Goal: Find specific page/section: Find specific page/section

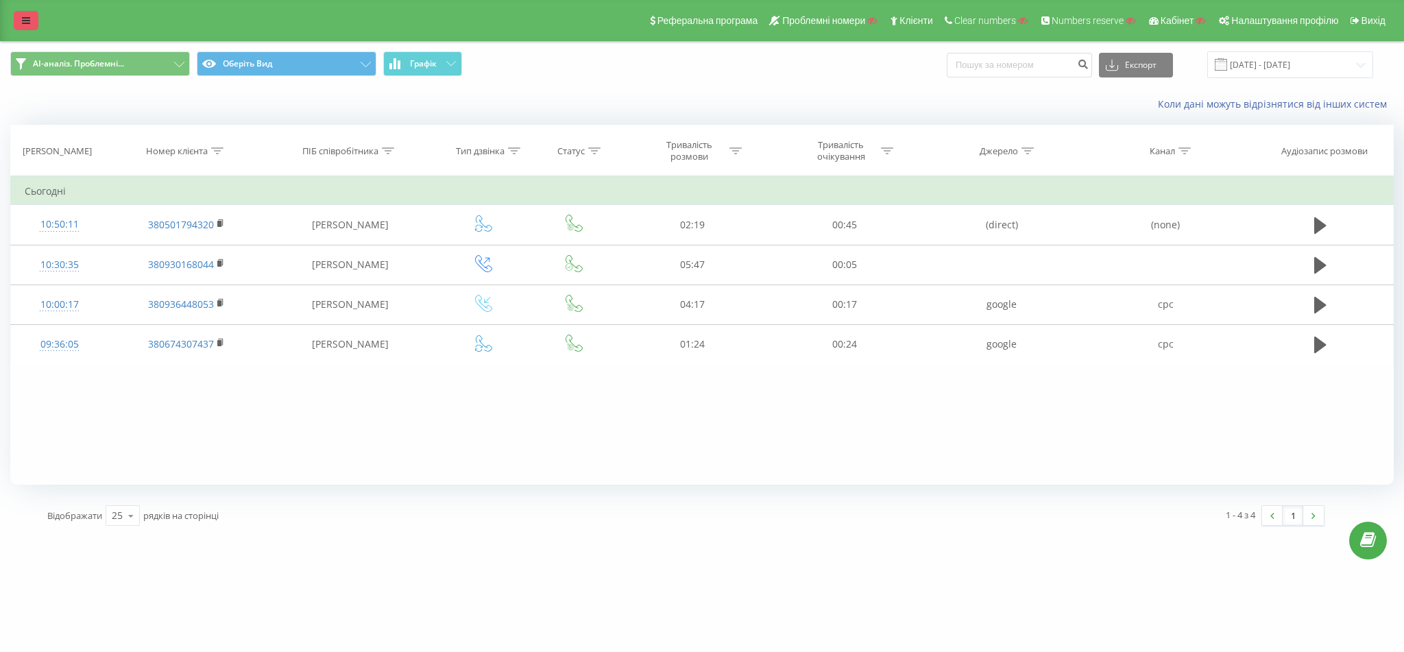
click at [20, 12] on link at bounding box center [26, 20] width 25 height 19
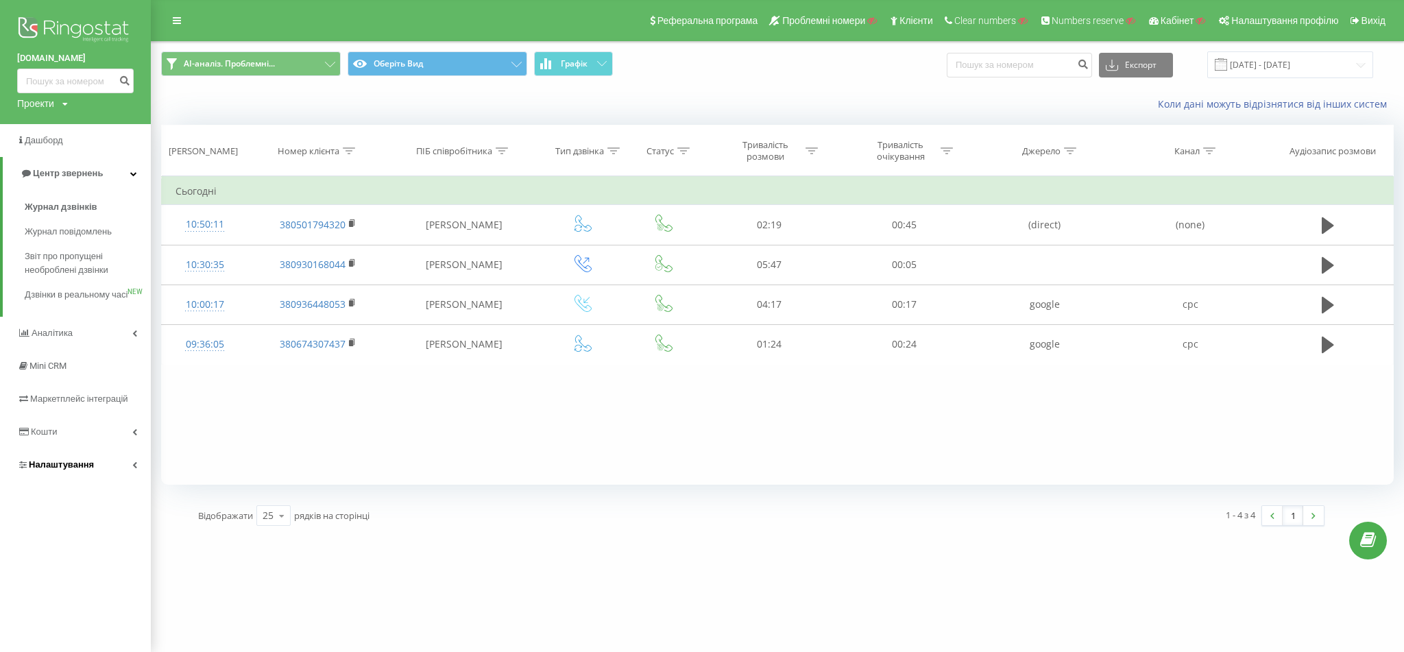
click at [75, 481] on link "Налаштування" at bounding box center [75, 464] width 151 height 33
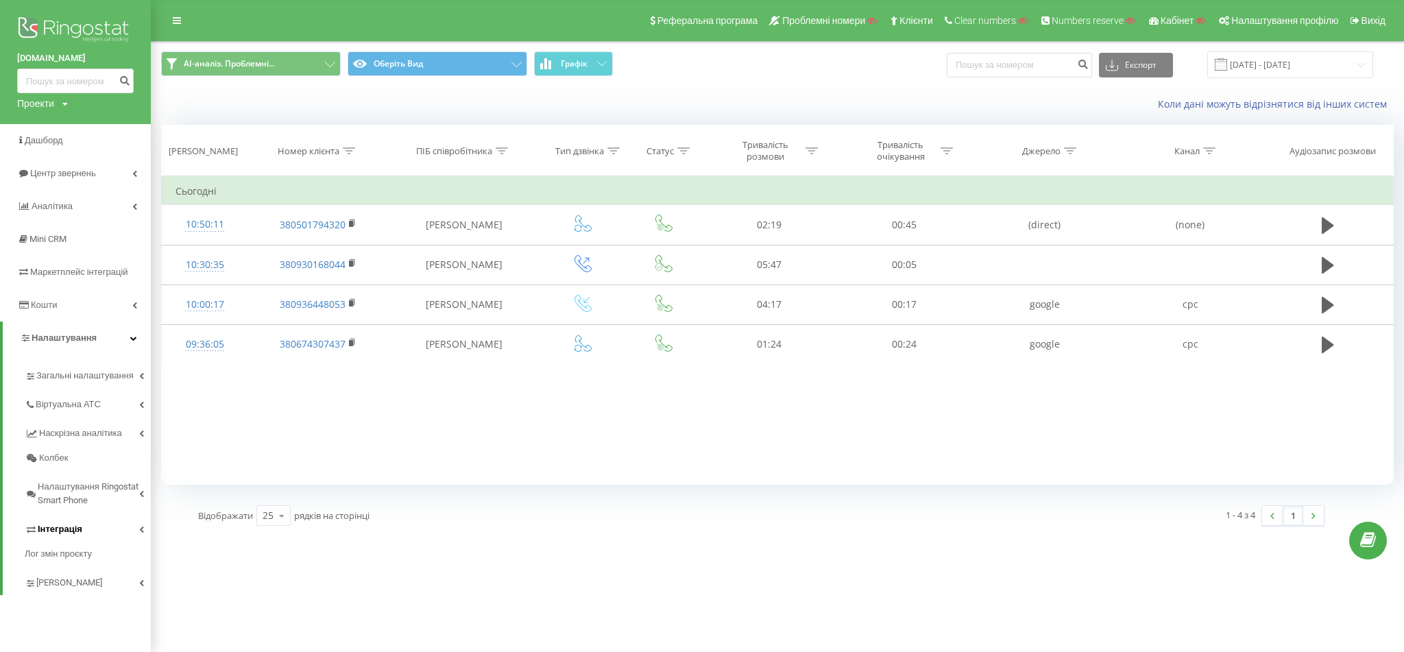
click at [77, 532] on span "Інтеграція" at bounding box center [60, 529] width 45 height 14
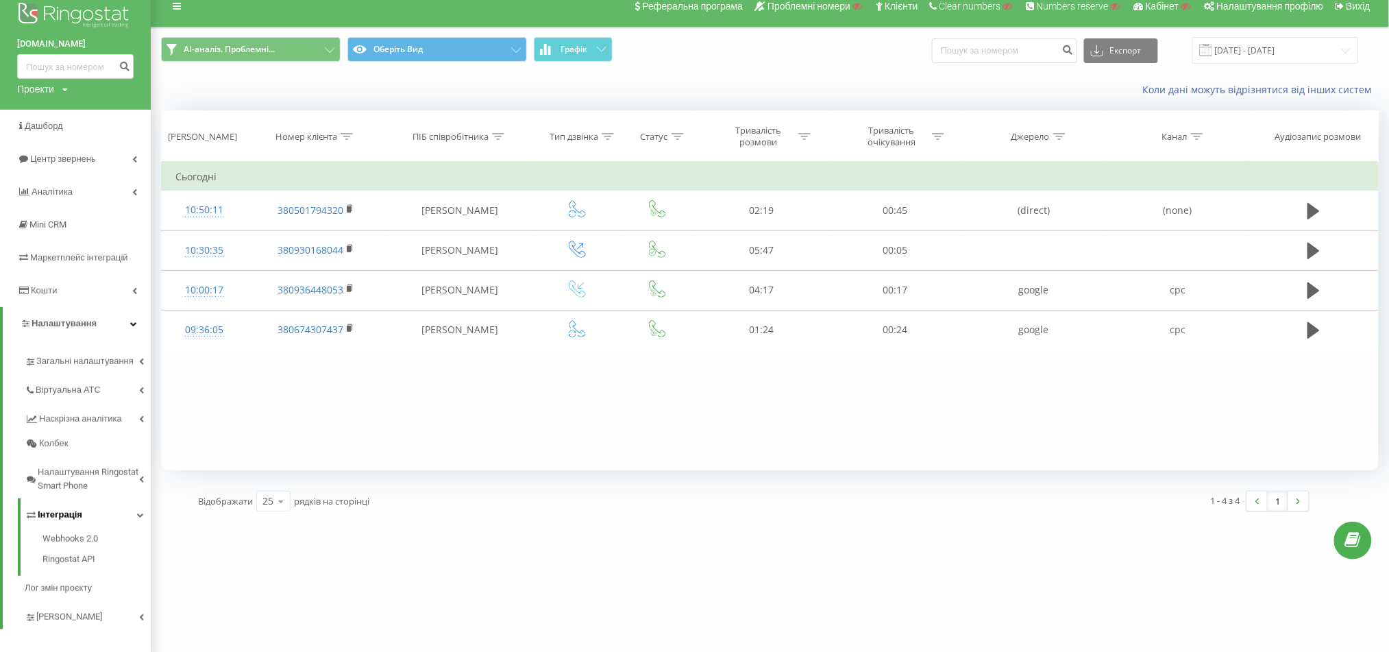
scroll to position [27, 0]
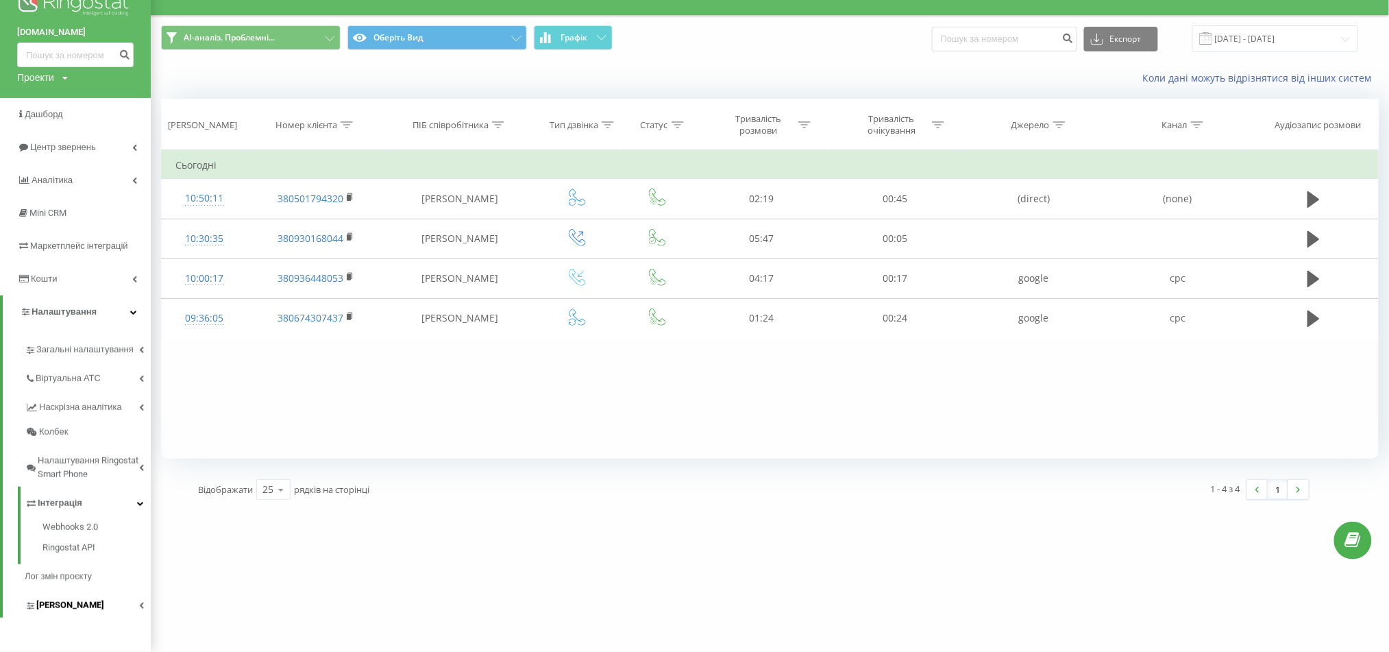
drag, startPoint x: 96, startPoint y: 535, endPoint x: 83, endPoint y: 611, distance: 77.2
click at [85, 618] on div "air-conditioner.ua Проекти Пошук Дашборд Центр звернень Аналiтика Mini CRM Марк…" at bounding box center [75, 313] width 151 height 678
click at [84, 608] on span "Коллтрекінг" at bounding box center [70, 605] width 68 height 14
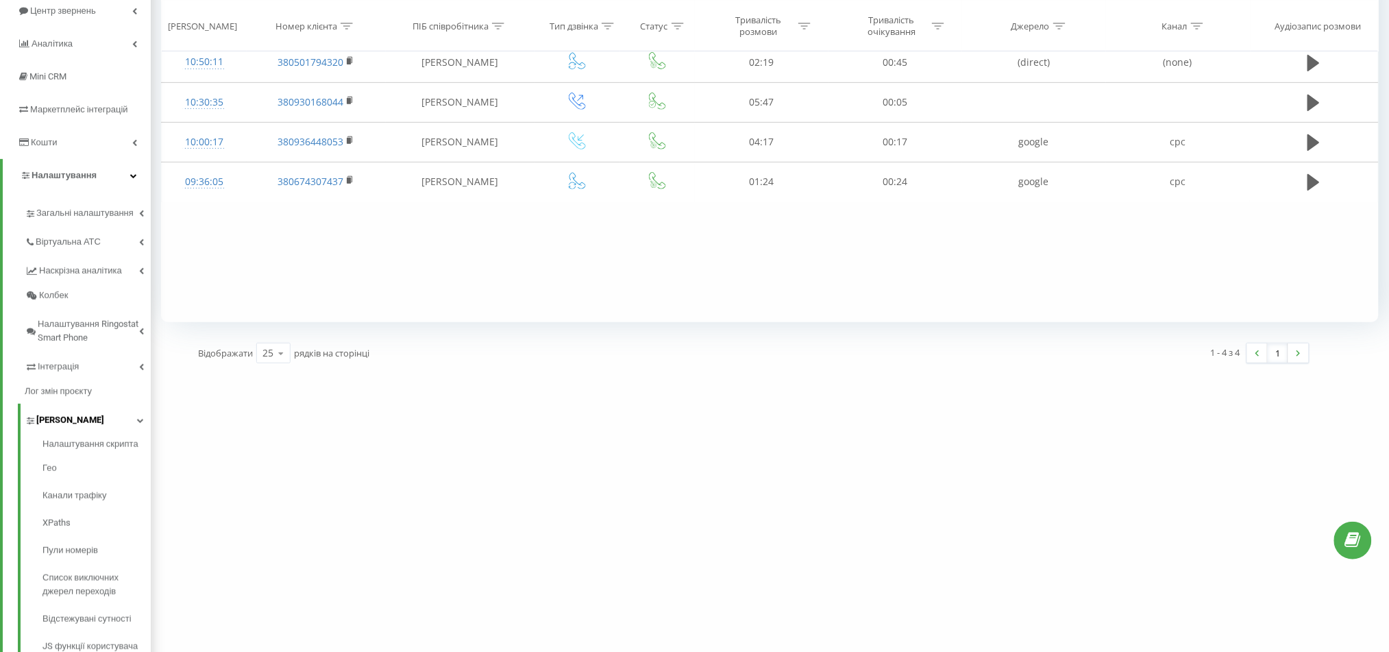
scroll to position [132, 0]
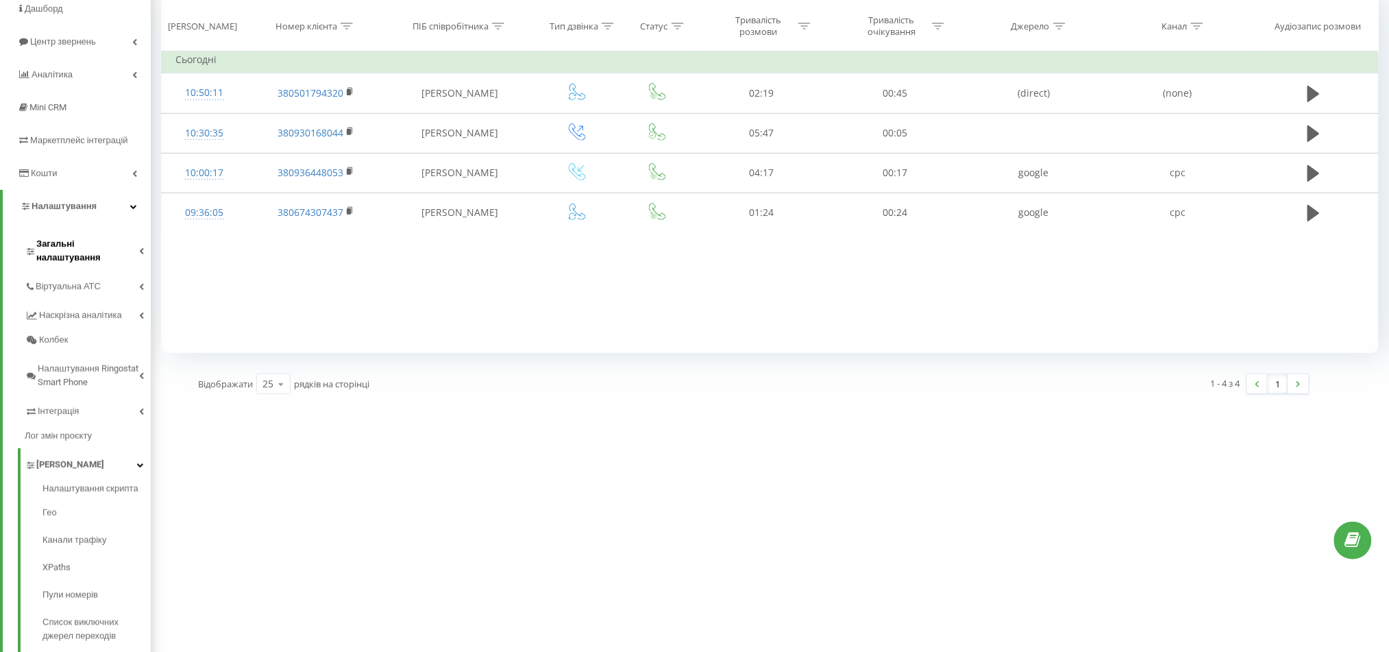
click at [123, 243] on span "Загальні налаштування" at bounding box center [87, 250] width 103 height 27
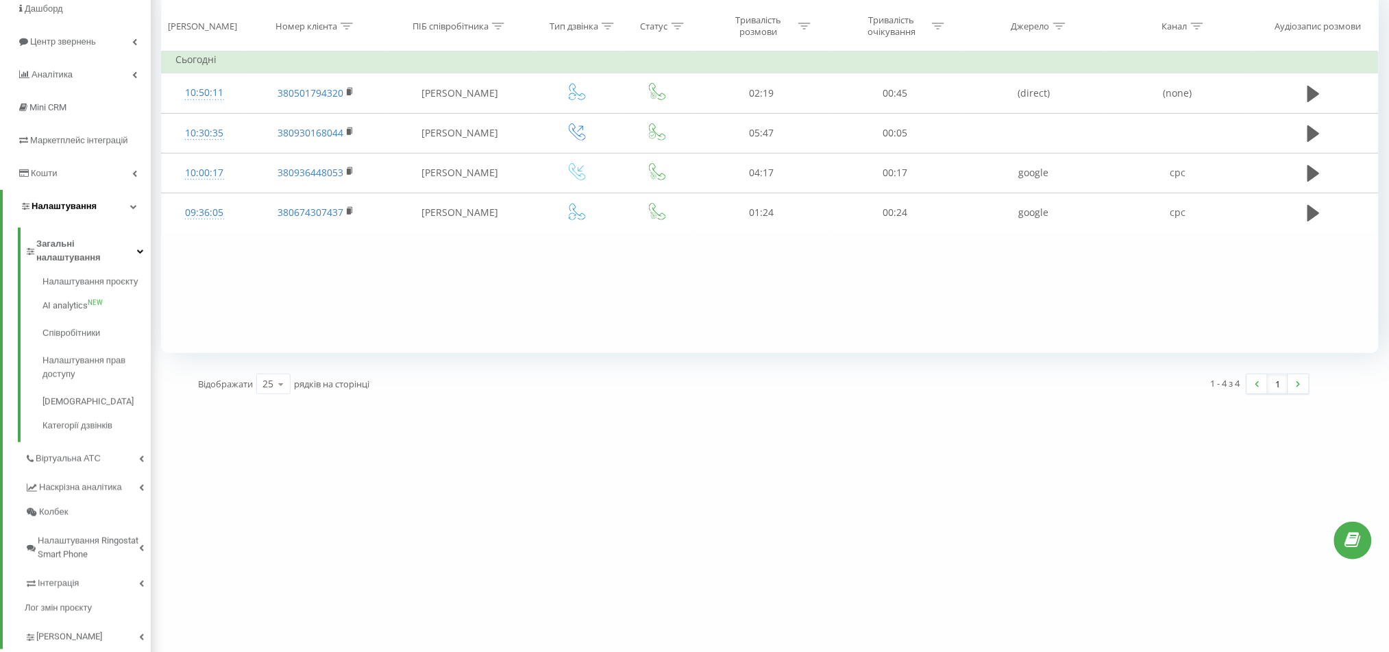
click at [111, 202] on link "Налаштування" at bounding box center [77, 206] width 148 height 33
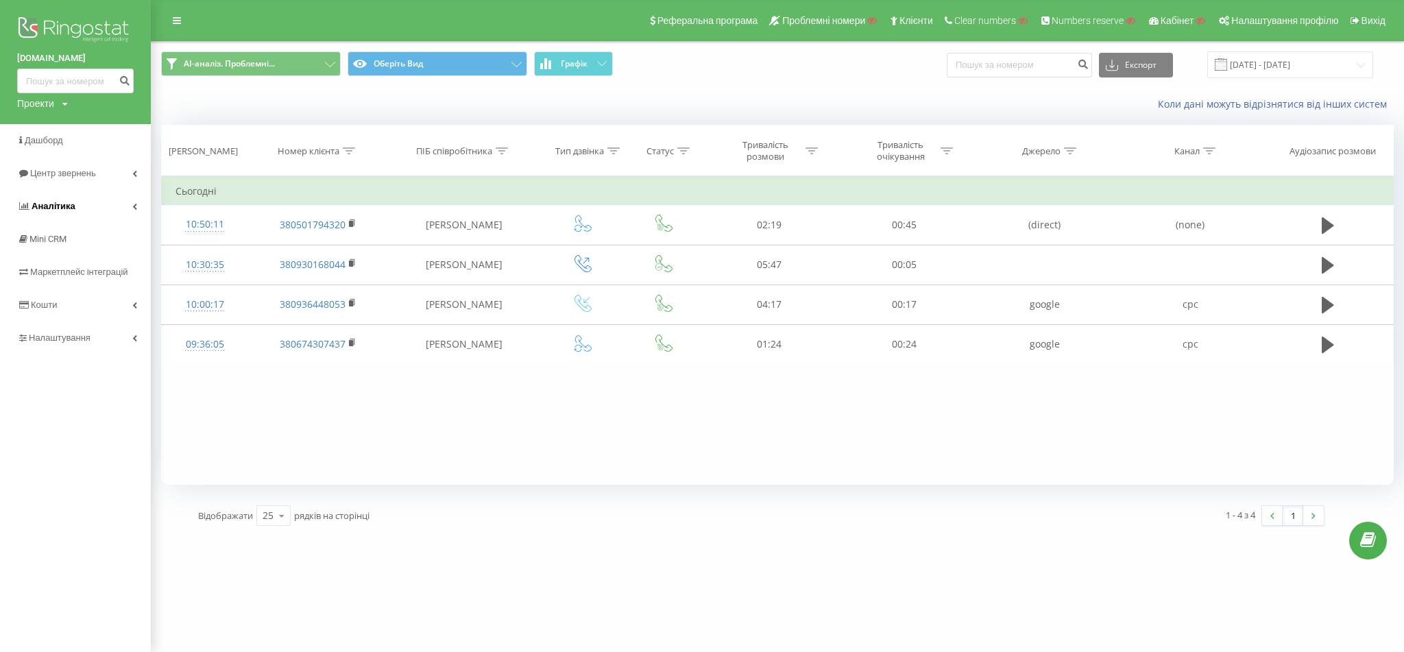
click at [111, 202] on link "Аналiтика" at bounding box center [75, 206] width 151 height 33
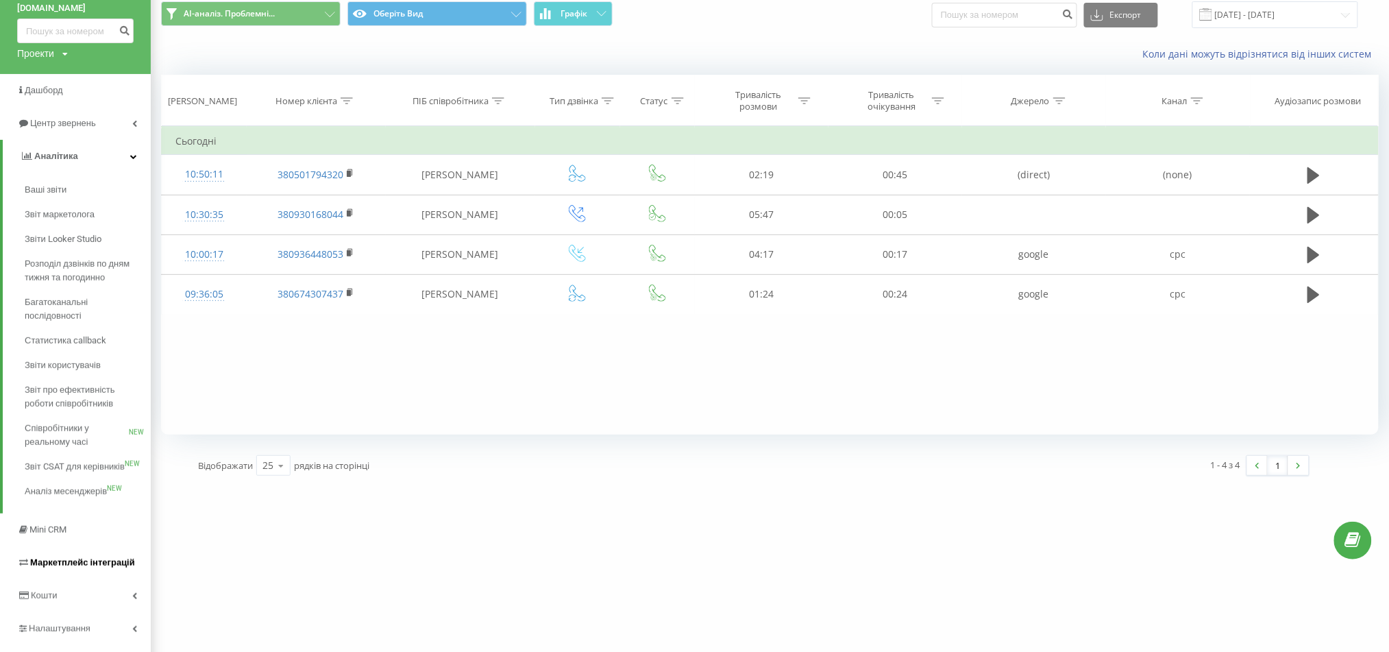
scroll to position [78, 0]
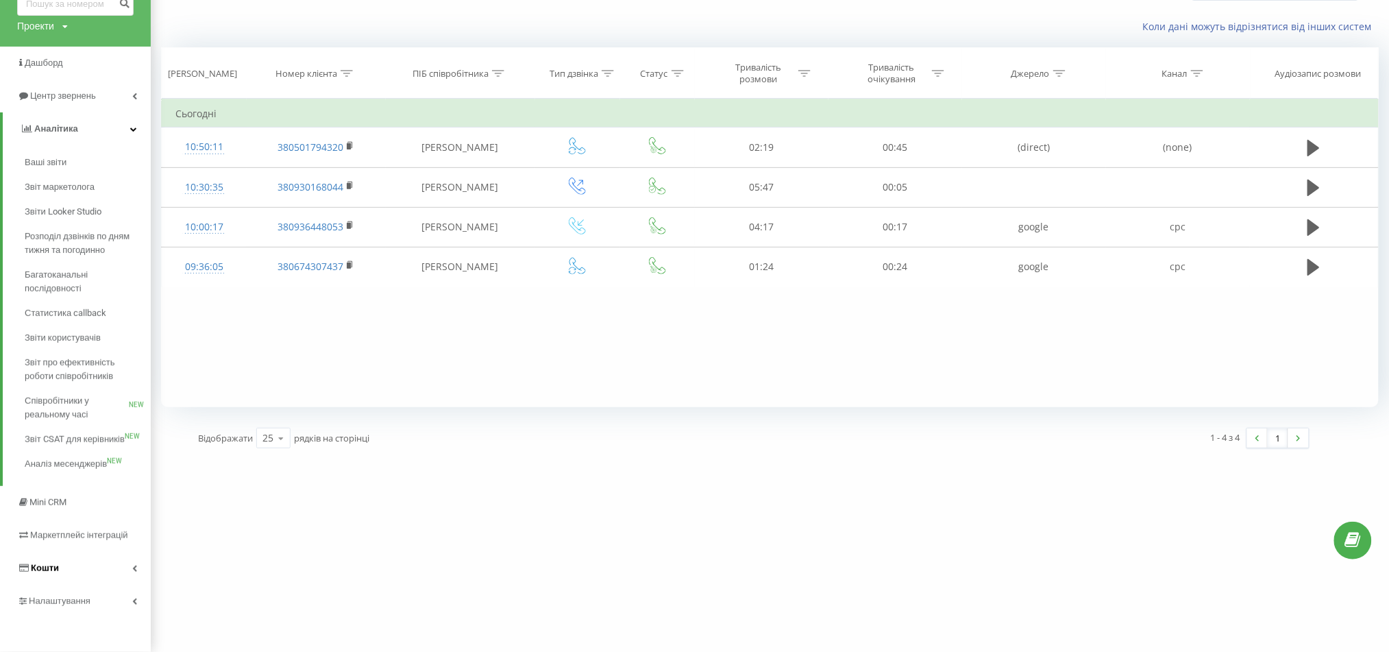
click at [118, 567] on link "Кошти" at bounding box center [75, 568] width 151 height 33
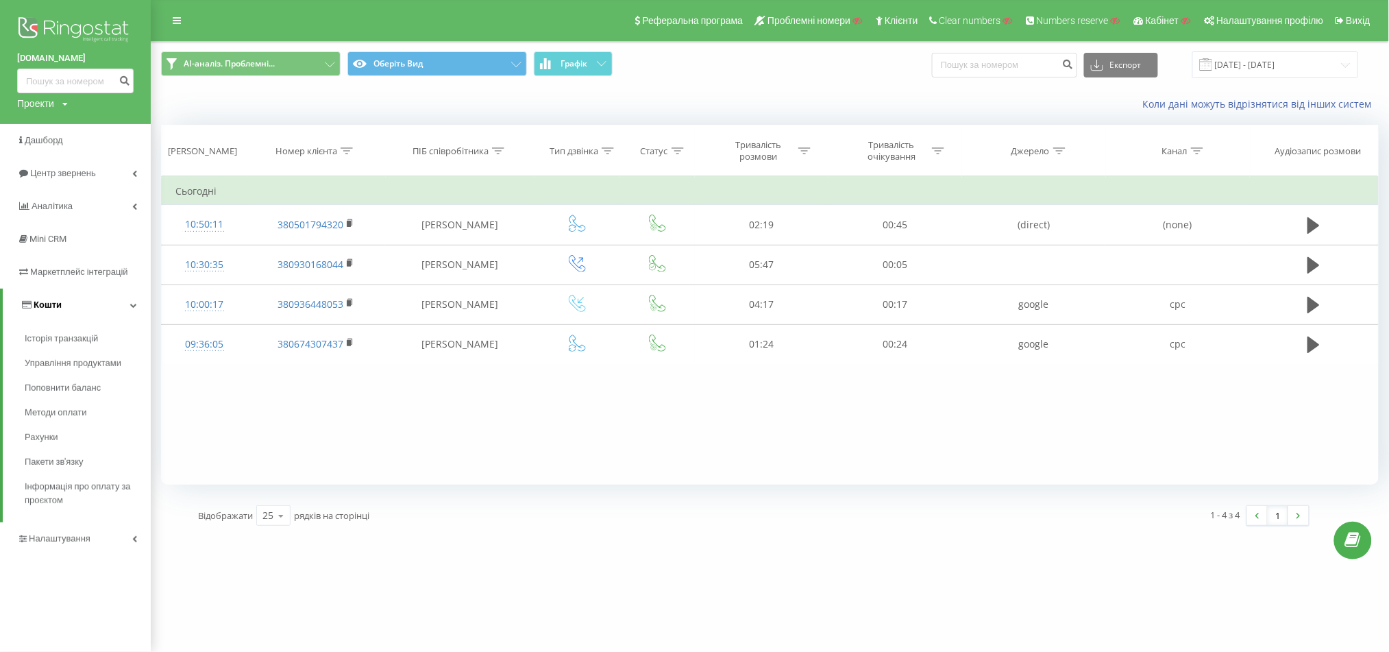
scroll to position [0, 0]
click at [115, 528] on link "Налаштування" at bounding box center [75, 538] width 151 height 33
click at [112, 405] on link "Віртуальна АТС" at bounding box center [88, 402] width 126 height 29
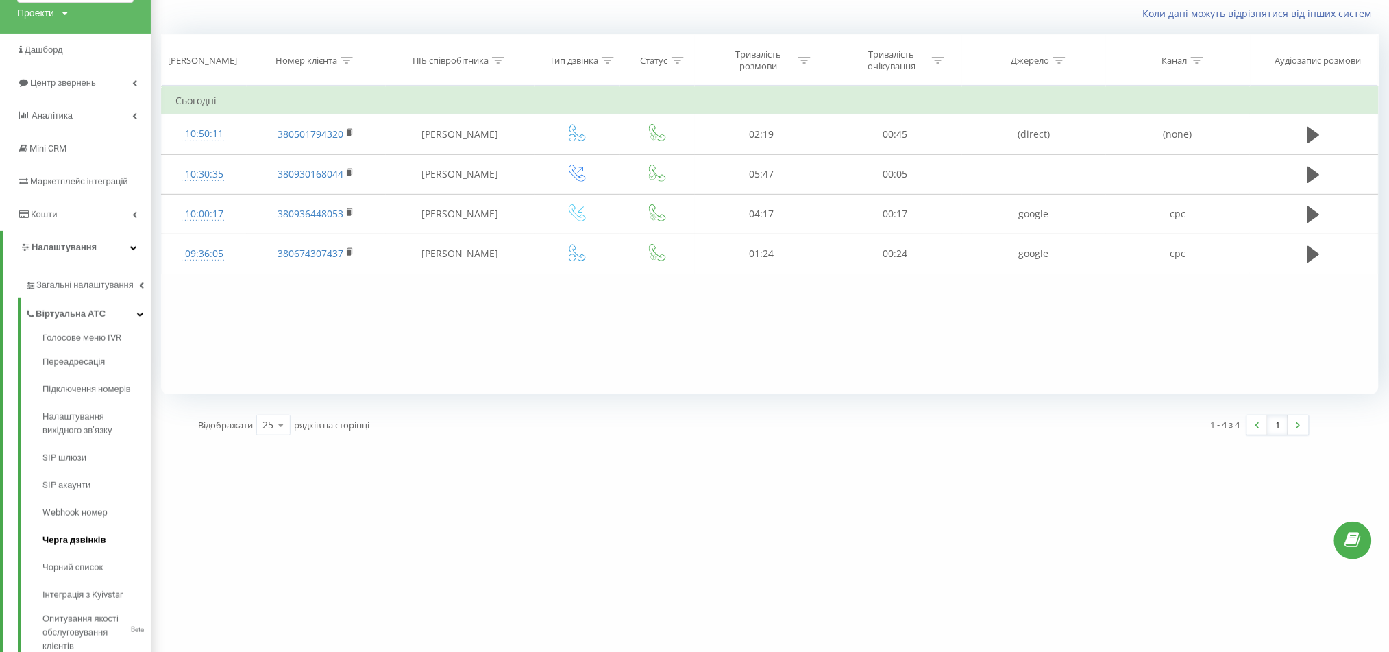
scroll to position [91, 0]
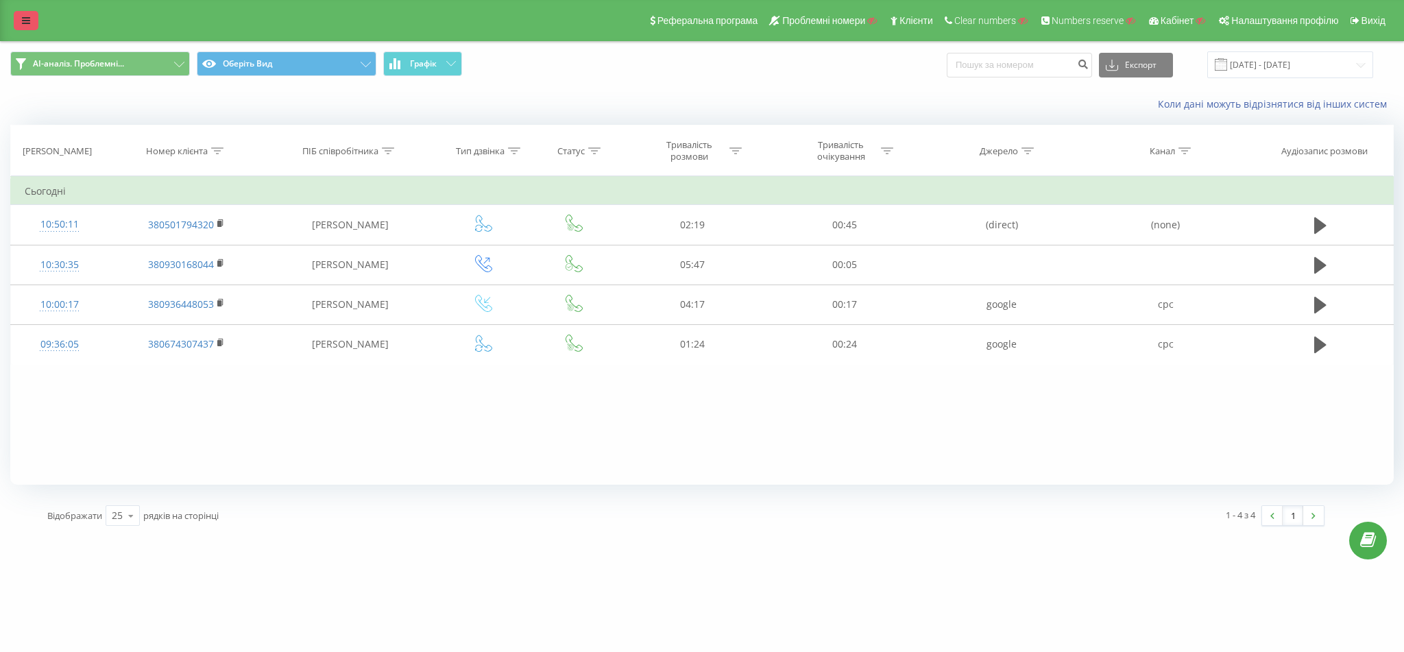
click at [33, 19] on link at bounding box center [26, 20] width 25 height 19
